Goal: Task Accomplishment & Management: Manage account settings

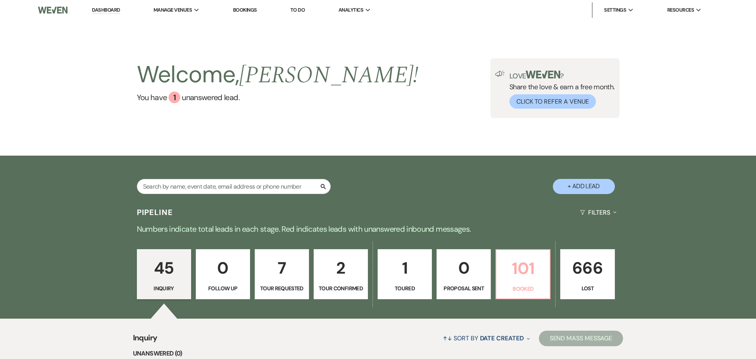
click at [524, 275] on p "101" at bounding box center [523, 268] width 44 height 26
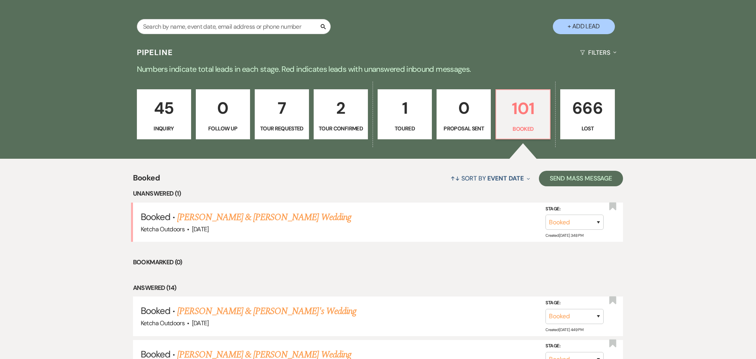
scroll to position [169, 0]
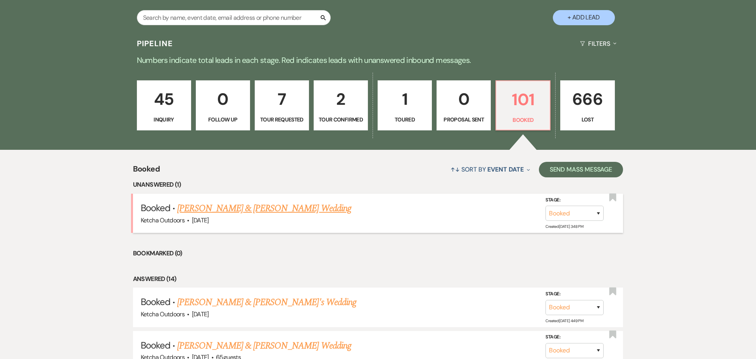
click at [290, 215] on link "[PERSON_NAME] & [PERSON_NAME] Wedding" at bounding box center [264, 208] width 174 height 14
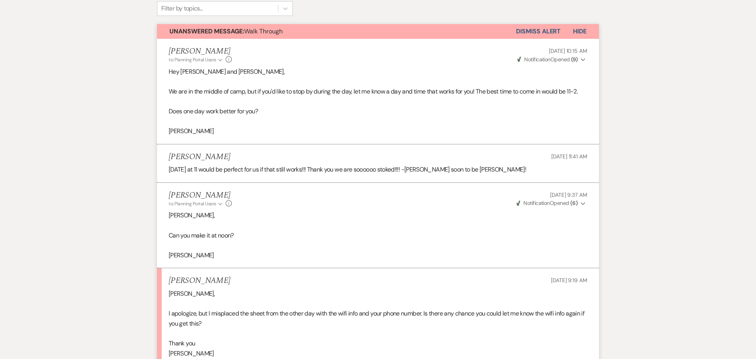
scroll to position [16, 0]
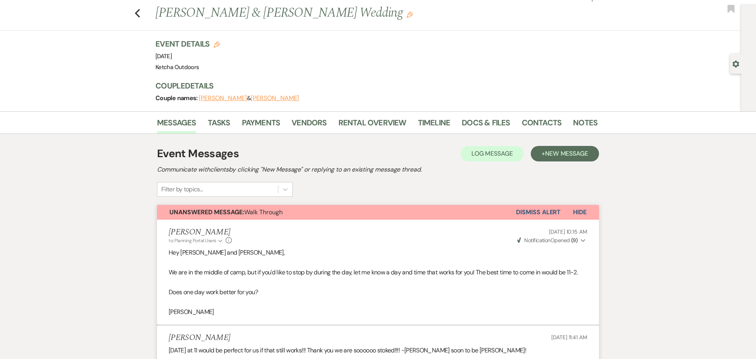
click at [538, 209] on button "Dismiss Alert" at bounding box center [538, 212] width 45 height 15
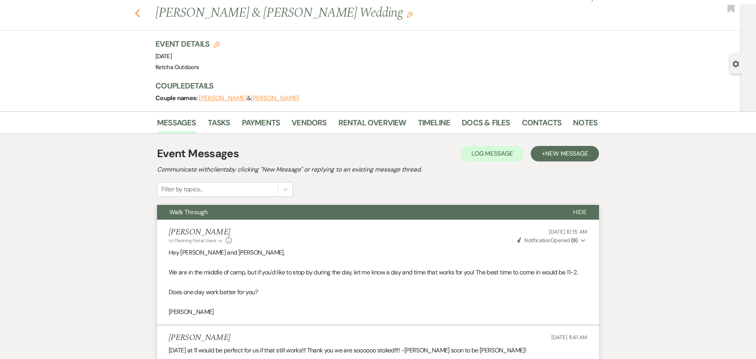
click at [140, 12] on icon "Previous" at bounding box center [138, 13] width 6 height 9
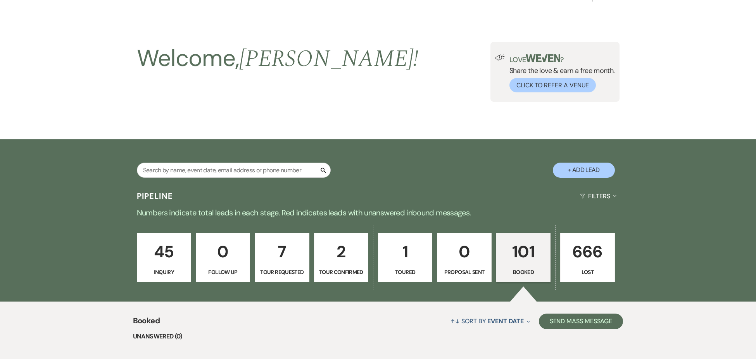
scroll to position [169, 0]
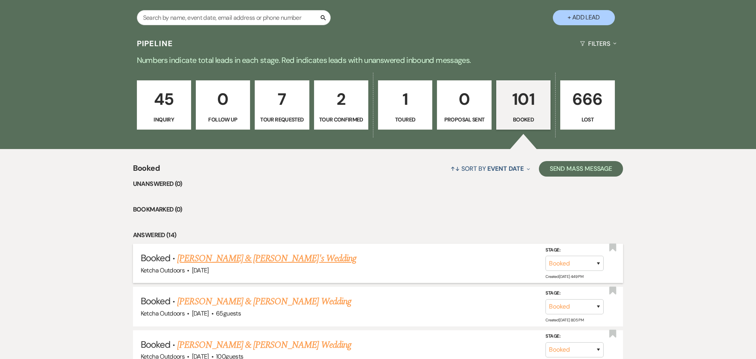
click at [247, 265] on link "[PERSON_NAME] & [PERSON_NAME]'s Wedding" at bounding box center [266, 258] width 179 height 14
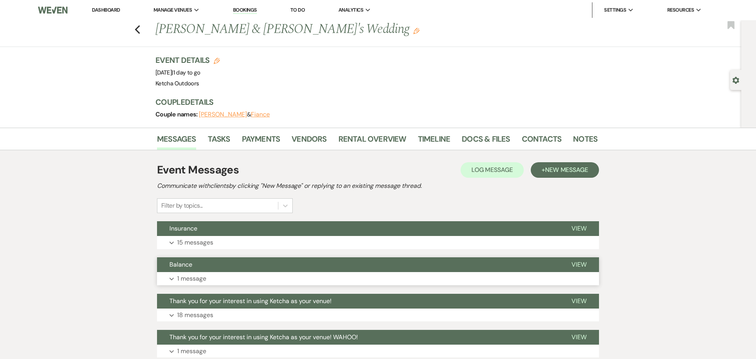
scroll to position [81, 0]
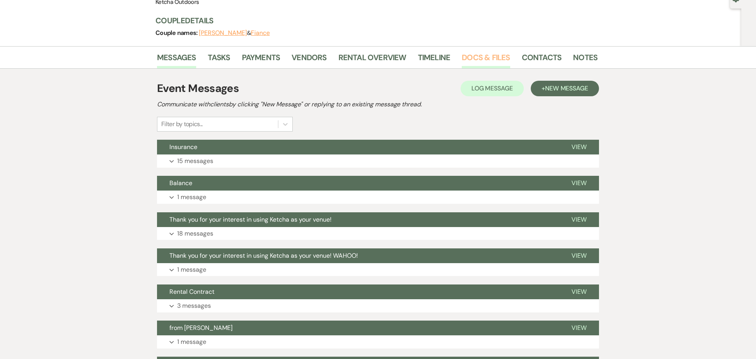
click at [484, 59] on link "Docs & Files" at bounding box center [486, 59] width 48 height 17
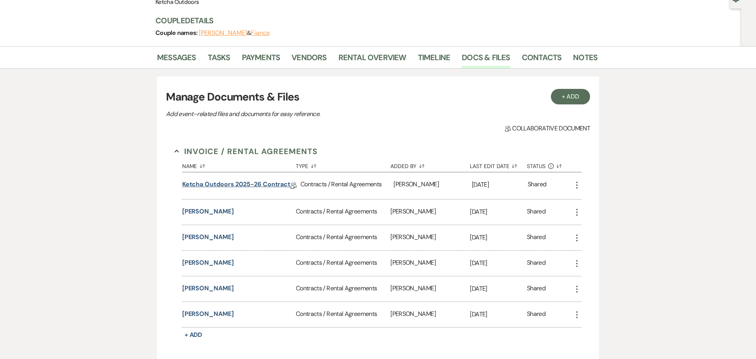
click at [236, 183] on link "Ketcha Outdoors 2025-26 Contract" at bounding box center [236, 186] width 108 height 12
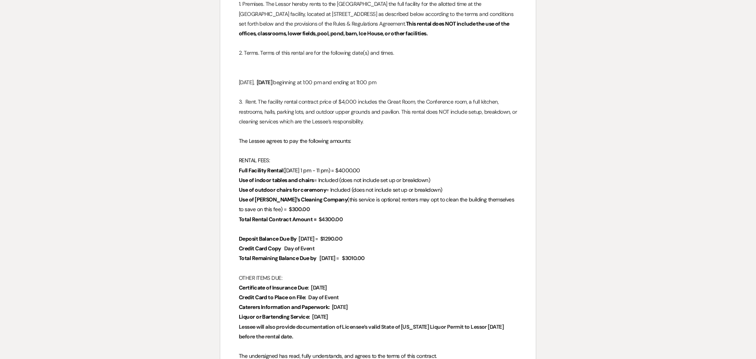
scroll to position [467, 0]
